Goal: Task Accomplishment & Management: Use online tool/utility

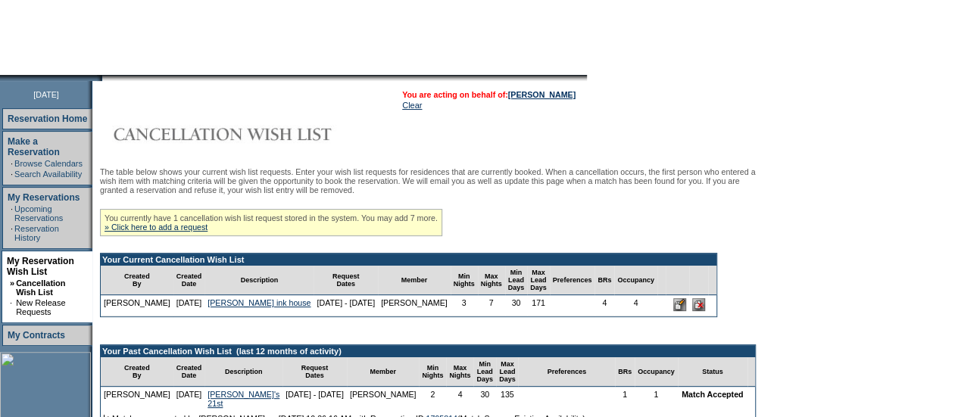
scroll to position [121, 0]
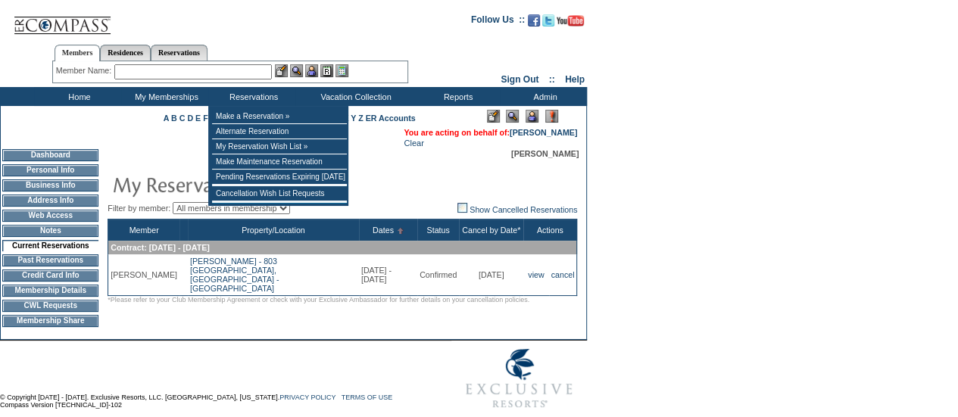
click at [212, 76] on input "text" at bounding box center [192, 71] width 157 height 15
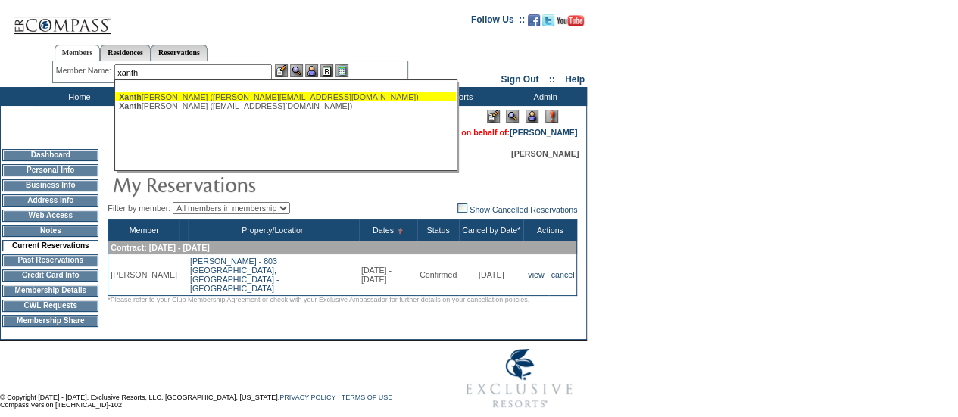
click at [195, 99] on div "Xanth opoulos, Gaylene (gaylene@theleadershipedge.com)" at bounding box center [285, 96] width 333 height 9
type input "Xanthopoulos, Gaylene (gaylene@theleadershipedge.com)"
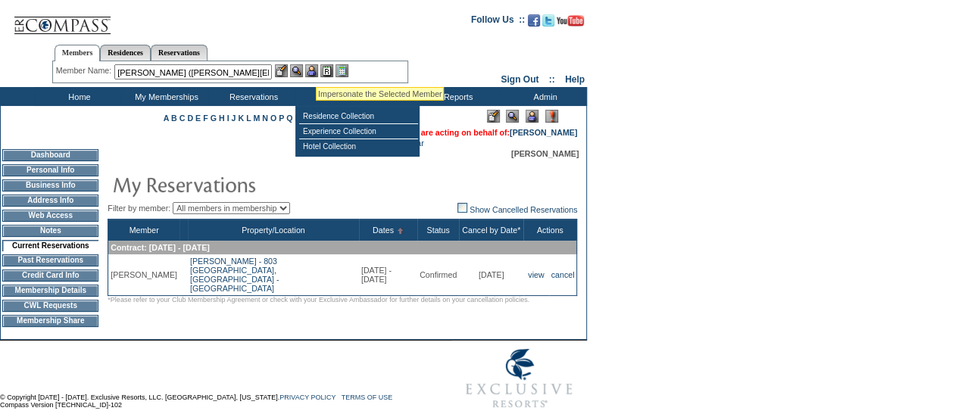
click at [316, 68] on img at bounding box center [311, 70] width 13 height 13
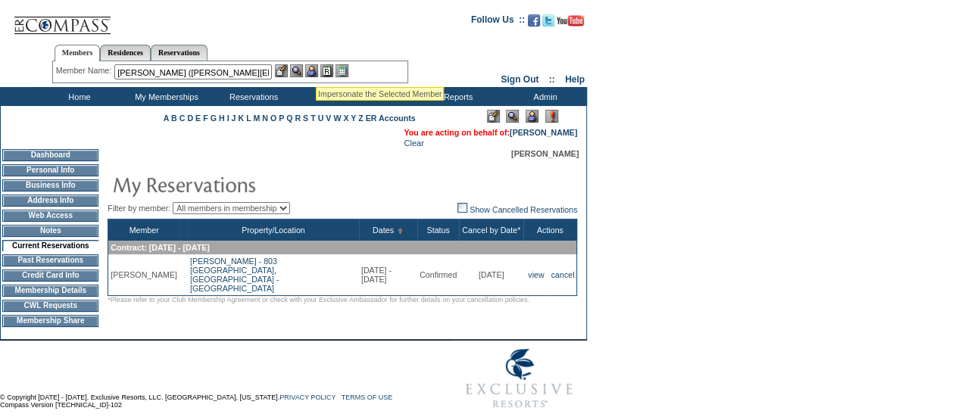
click at [303, 70] on img at bounding box center [296, 70] width 13 height 13
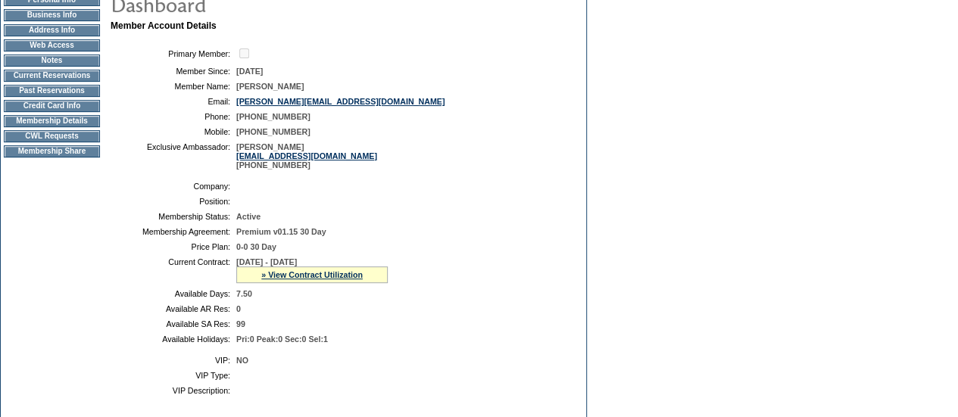
scroll to position [164, 0]
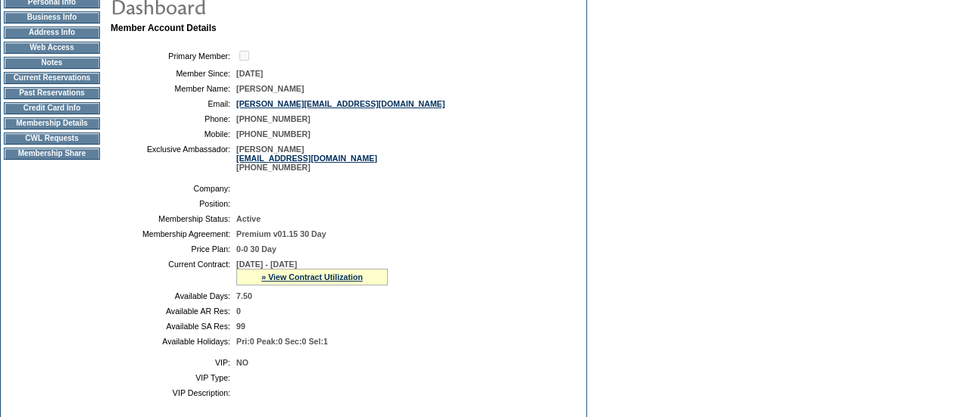
drag, startPoint x: 341, startPoint y: 92, endPoint x: 276, endPoint y: 91, distance: 64.4
click at [276, 91] on td "[PERSON_NAME]" at bounding box center [397, 88] width 323 height 9
copy span "[PERSON_NAME]"
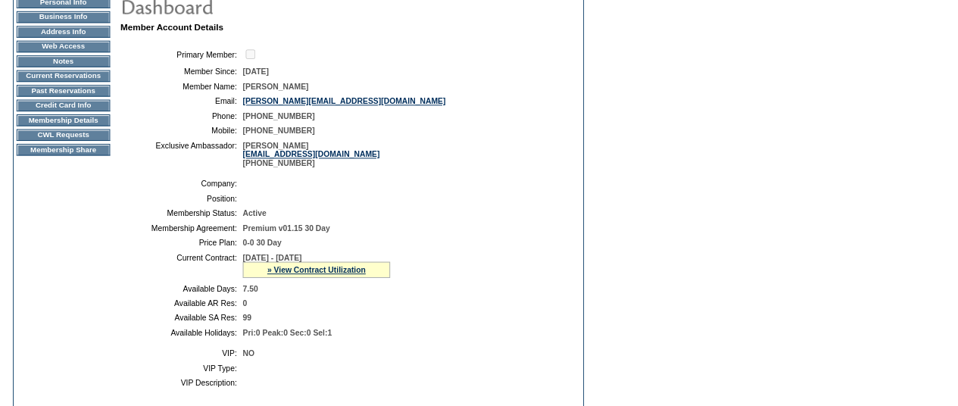
scroll to position [36, 0]
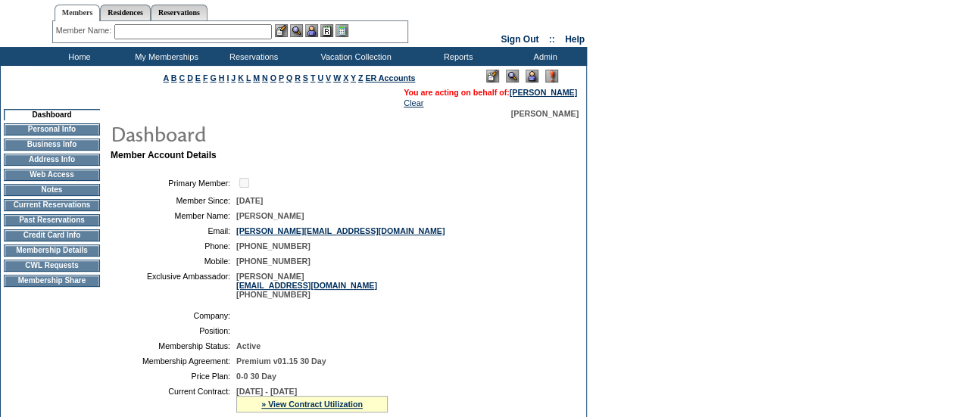
click at [183, 31] on input "text" at bounding box center [192, 31] width 157 height 15
type input "r"
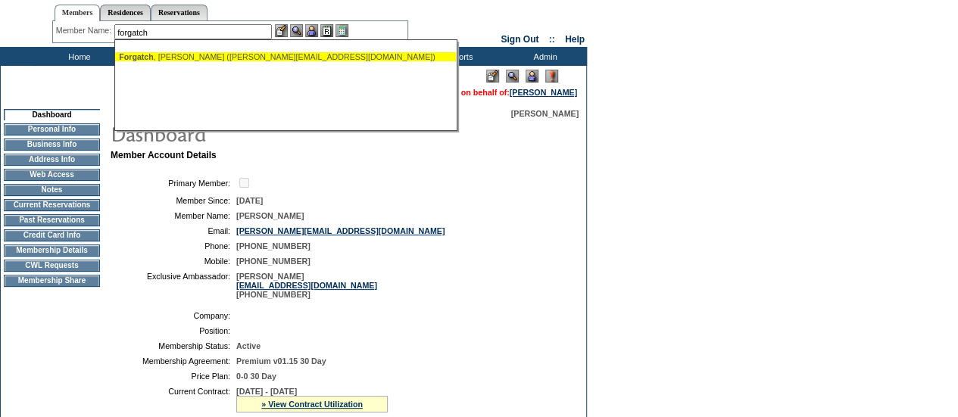
click at [203, 56] on div "[PERSON_NAME] ([PERSON_NAME][EMAIL_ADDRESS][DOMAIN_NAME])" at bounding box center [285, 56] width 333 height 9
type input "[PERSON_NAME] ([PERSON_NAME][EMAIL_ADDRESS][DOMAIN_NAME])"
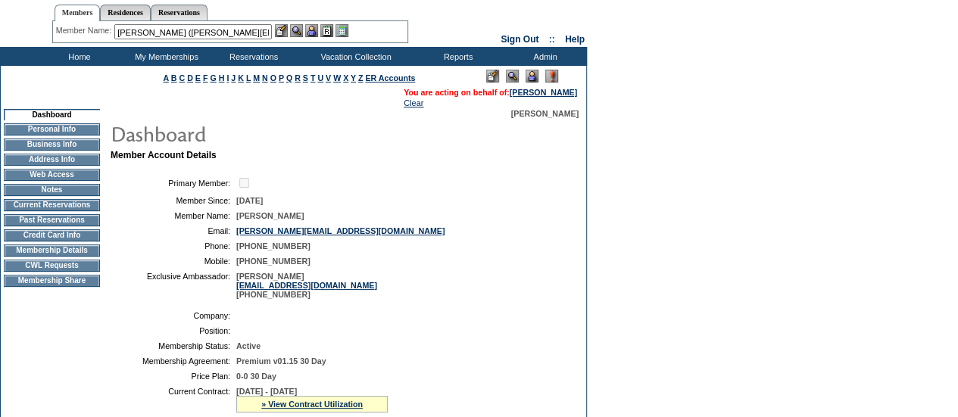
click at [314, 34] on img at bounding box center [311, 30] width 13 height 13
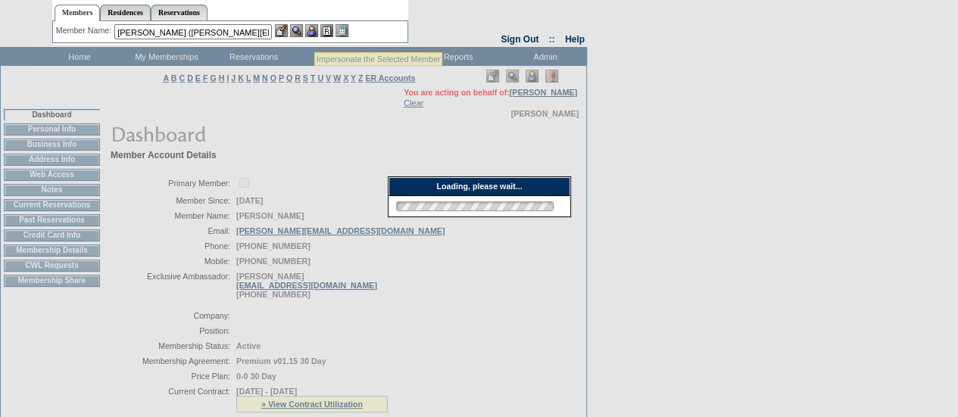
click at [307, 34] on div at bounding box center [311, 30] width 73 height 13
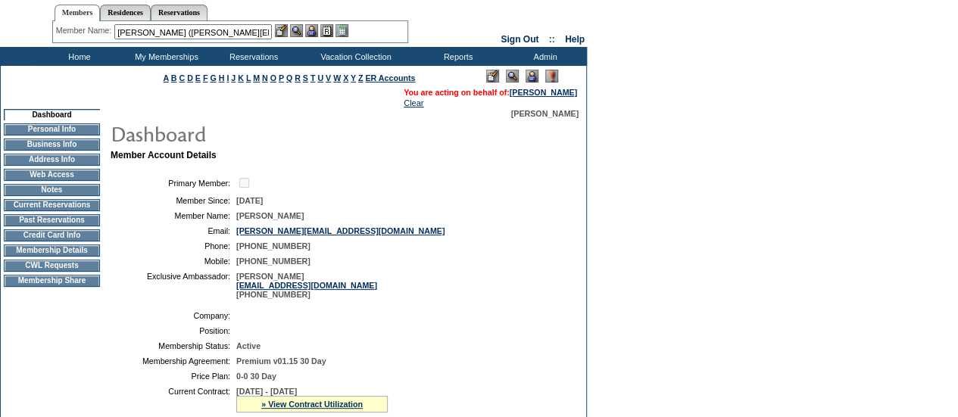
click at [302, 34] on img at bounding box center [296, 30] width 13 height 13
